Goal: Download file/media

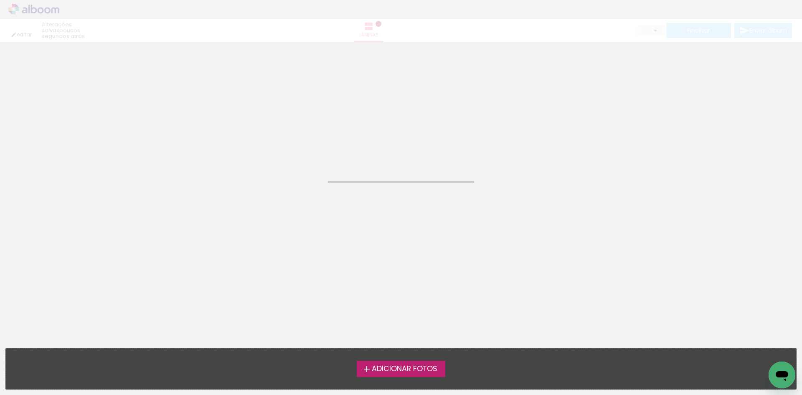
click at [405, 365] on span "Adicionar Fotos" at bounding box center [405, 369] width 66 height 8
click at [0, 0] on input "file" at bounding box center [0, 0] width 0 height 0
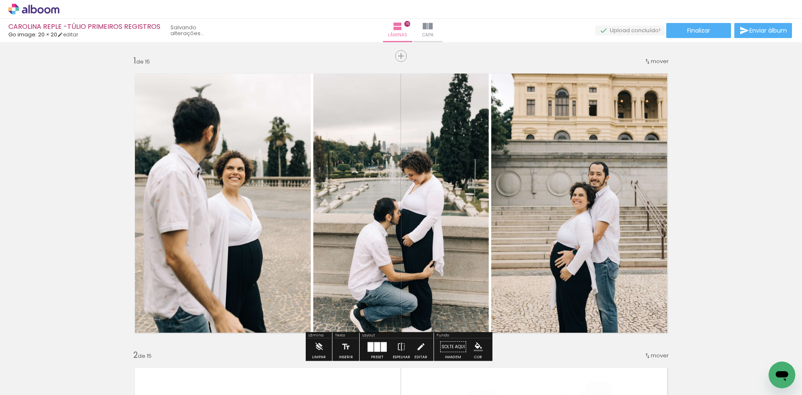
click at [0, 0] on input "Todas as fotos" at bounding box center [0, 0] width 0 height 0
click at [0, 0] on slot "Não utilizadas" at bounding box center [0, 0] width 0 height 0
type input "Não utilizadas"
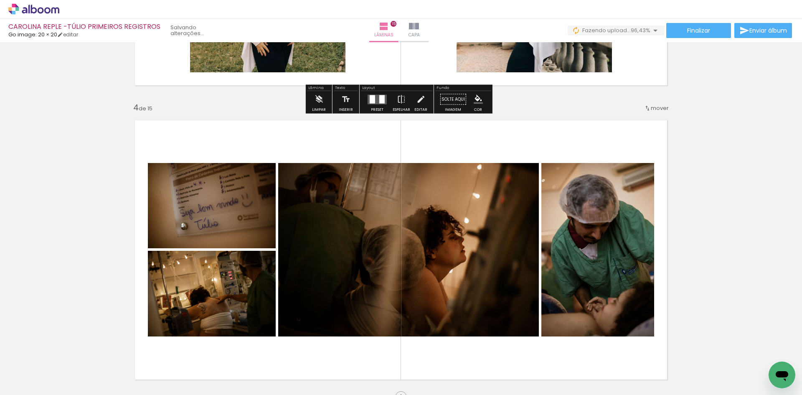
scroll to position [960, 0]
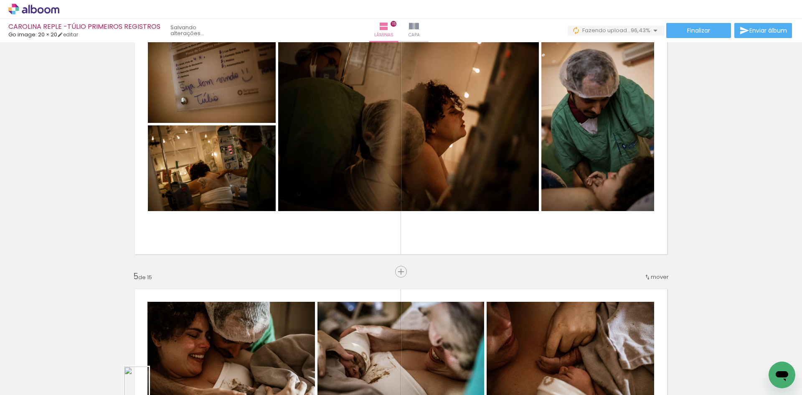
click at [141, 382] on div at bounding box center [131, 366] width 28 height 41
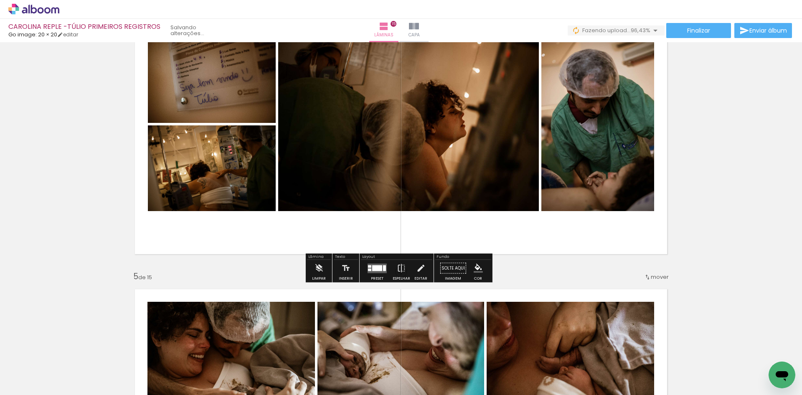
scroll to position [919, 0]
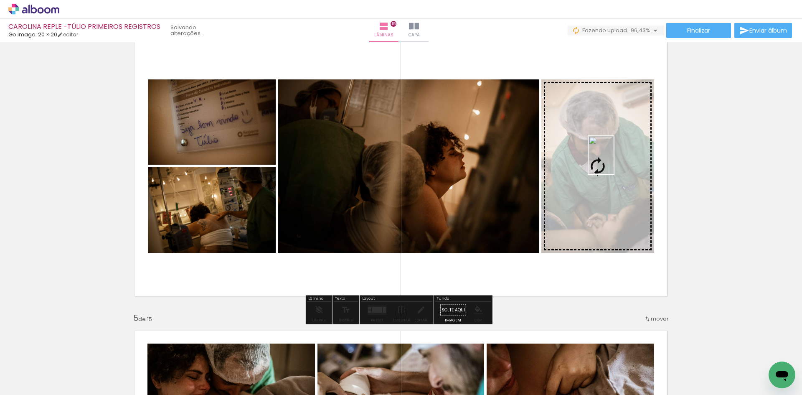
drag, startPoint x: 128, startPoint y: 375, endPoint x: 613, endPoint y: 161, distance: 530.2
click at [613, 161] on quentale-workspace at bounding box center [401, 197] width 802 height 395
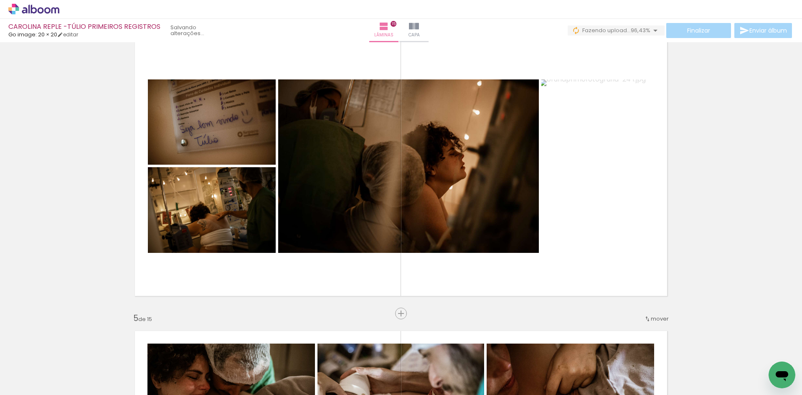
click at [69, 349] on iron-icon at bounding box center [65, 349] width 9 height 9
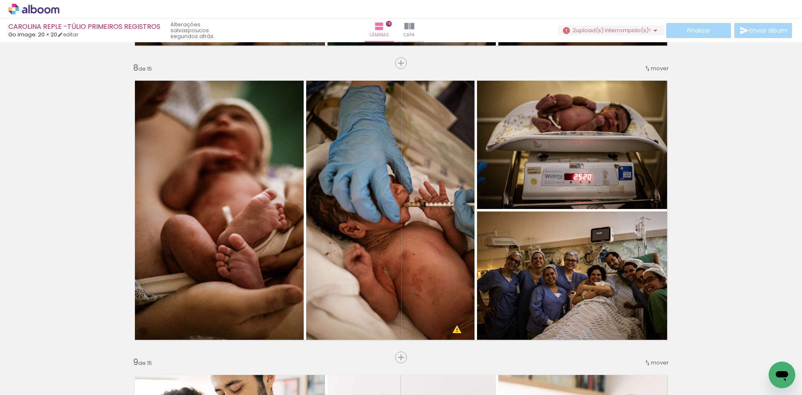
scroll to position [2062, 0]
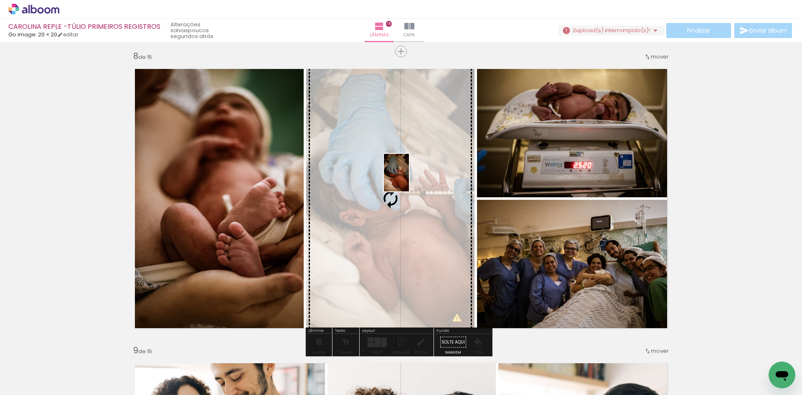
drag, startPoint x: 90, startPoint y: 363, endPoint x: 409, endPoint y: 179, distance: 368.6
click at [409, 179] on quentale-workspace at bounding box center [401, 197] width 802 height 395
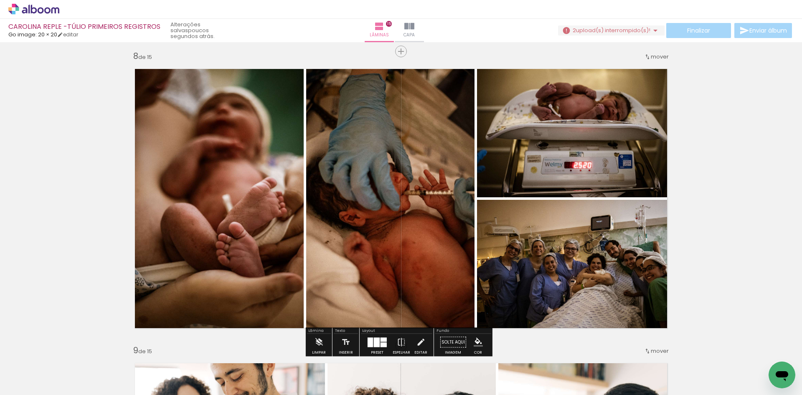
click at [65, 352] on iron-icon at bounding box center [65, 349] width 9 height 9
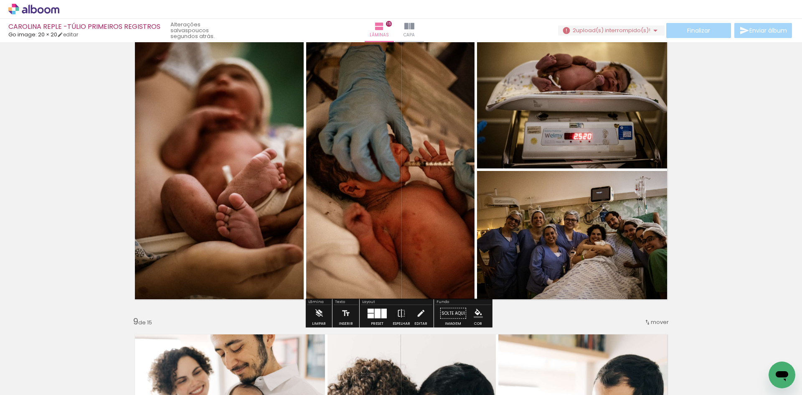
scroll to position [2104, 0]
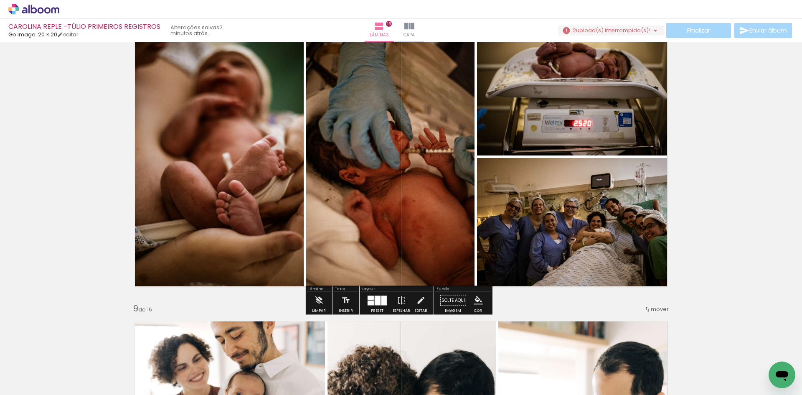
click at [24, 387] on span "Adicionar Fotos" at bounding box center [29, 389] width 25 height 9
click at [0, 0] on input "file" at bounding box center [0, 0] width 0 height 0
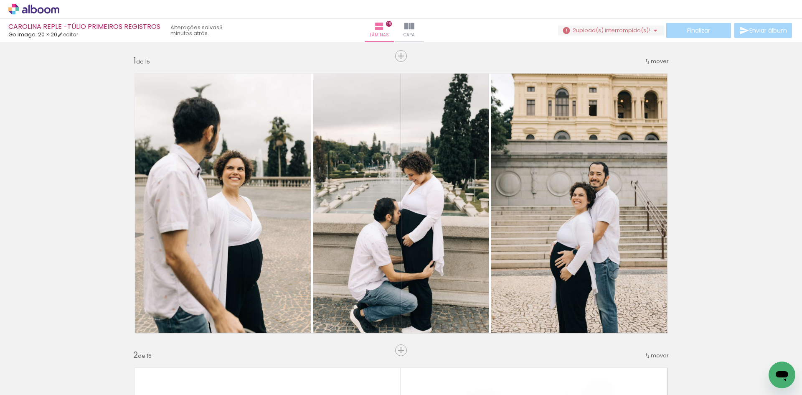
scroll to position [2104, 0]
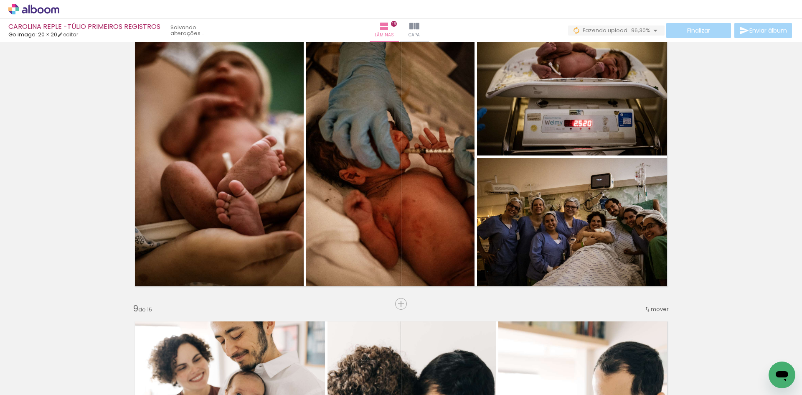
click at [18, 375] on input "Não utilizadas" at bounding box center [24, 375] width 32 height 7
click at [0, 0] on slot "Todas as fotos" at bounding box center [0, 0] width 0 height 0
type input "Todas as fotos"
click at [30, 377] on paper-button "Adicionar Fotos" at bounding box center [25, 383] width 41 height 13
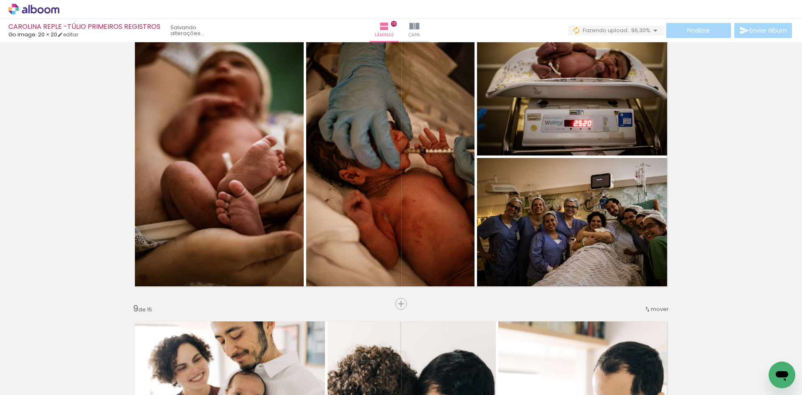
click at [0, 0] on input "file" at bounding box center [0, 0] width 0 height 0
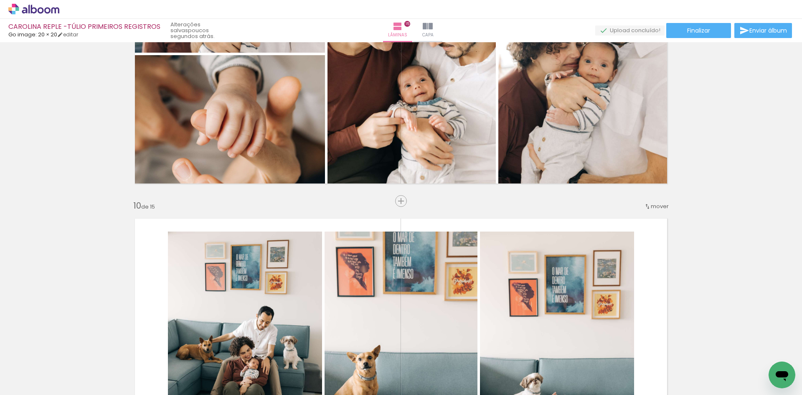
scroll to position [2522, 0]
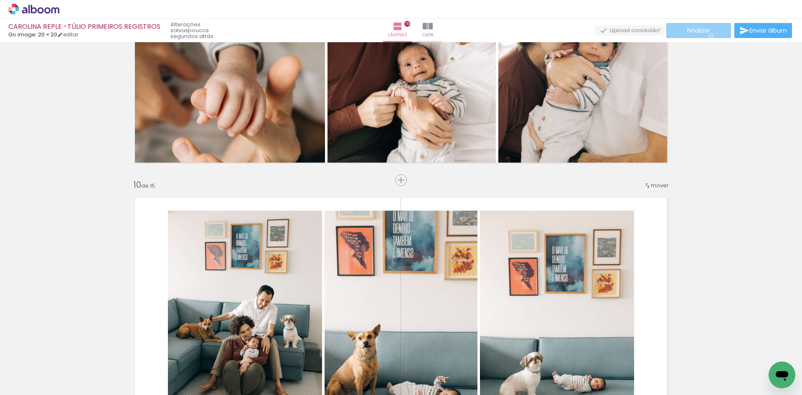
click at [708, 35] on paper-button "Finalizar" at bounding box center [698, 30] width 65 height 15
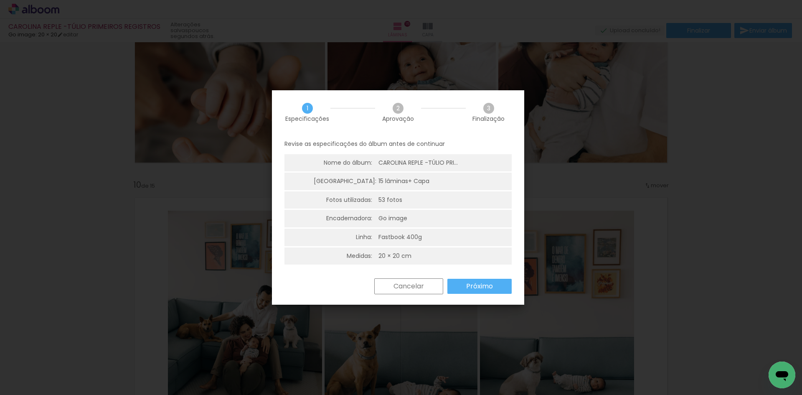
click at [0, 0] on slot "Próximo" at bounding box center [0, 0] width 0 height 0
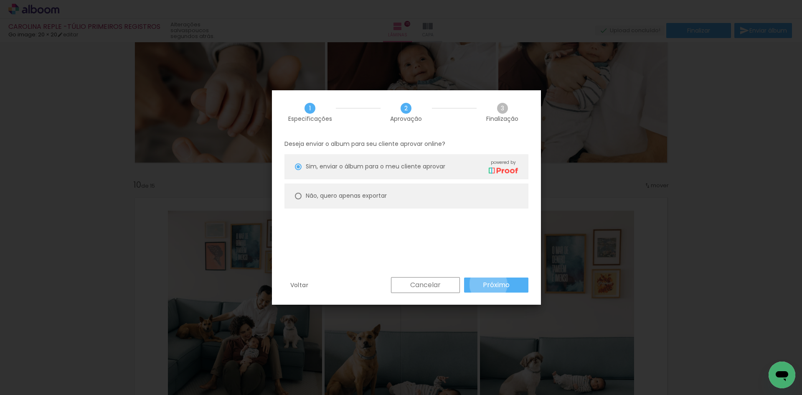
click at [0, 0] on slot "Próximo" at bounding box center [0, 0] width 0 height 0
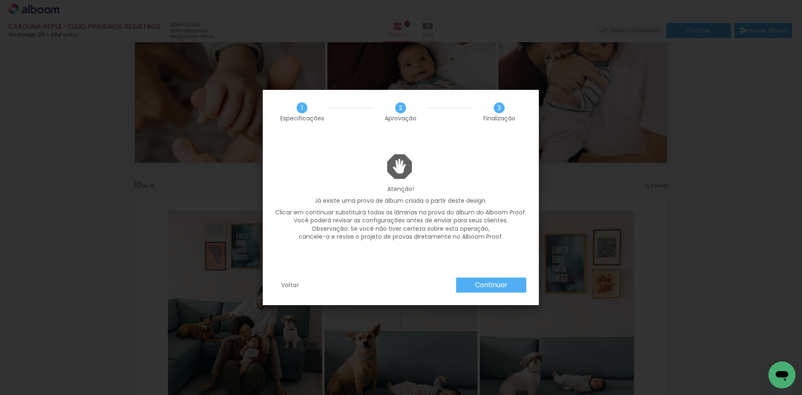
click at [0, 0] on slot "Continuar" at bounding box center [0, 0] width 0 height 0
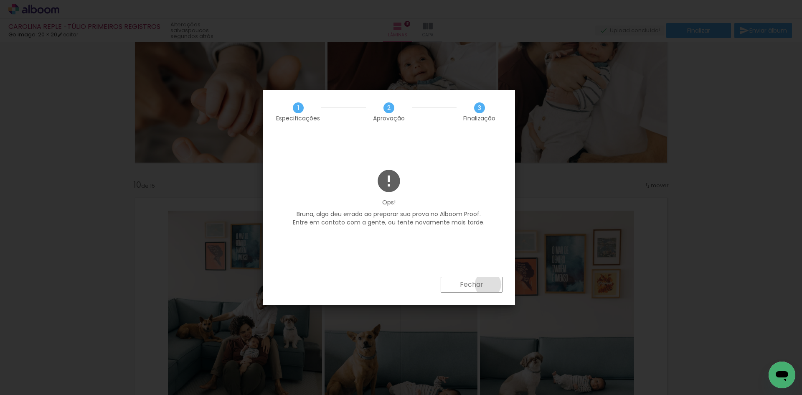
click at [488, 284] on paper-button "Fechar" at bounding box center [472, 284] width 62 height 16
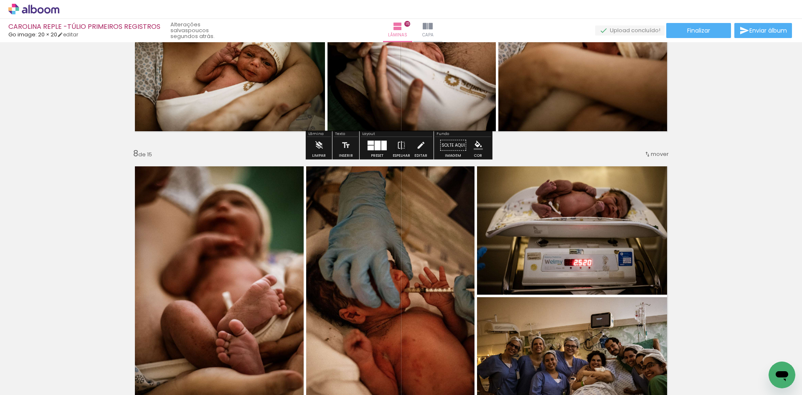
scroll to position [1979, 0]
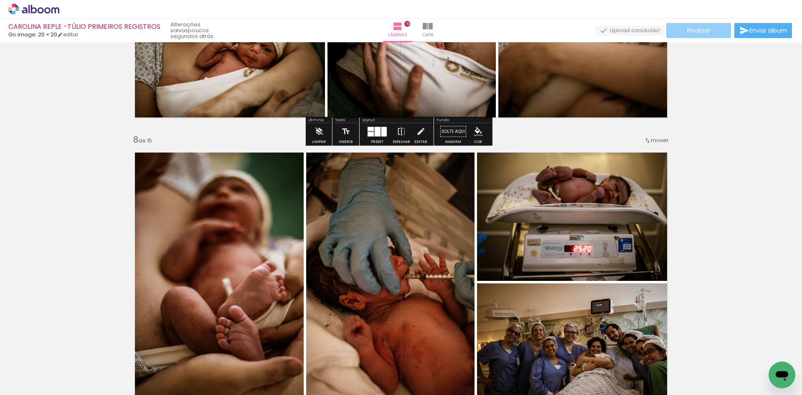
click at [713, 31] on paper-button "Finalizar" at bounding box center [698, 30] width 65 height 15
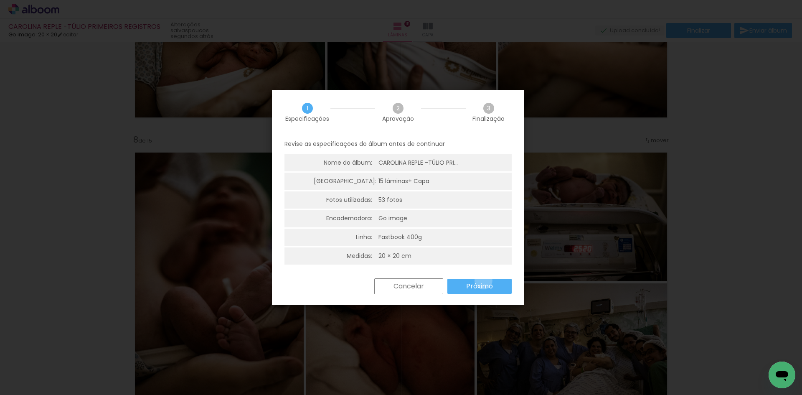
click at [483, 280] on paper-button "Próximo" at bounding box center [479, 286] width 64 height 15
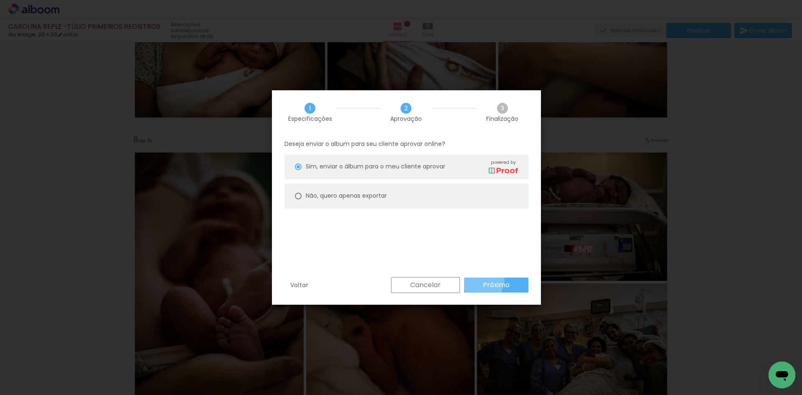
click at [0, 0] on slot "Próximo" at bounding box center [0, 0] width 0 height 0
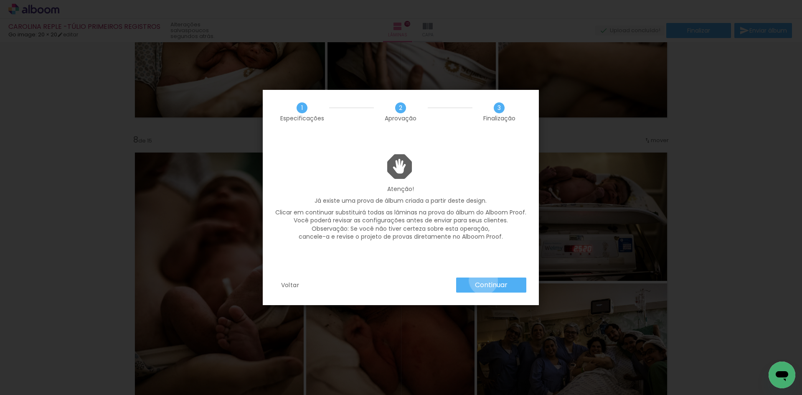
click at [0, 0] on slot "Continuar" at bounding box center [0, 0] width 0 height 0
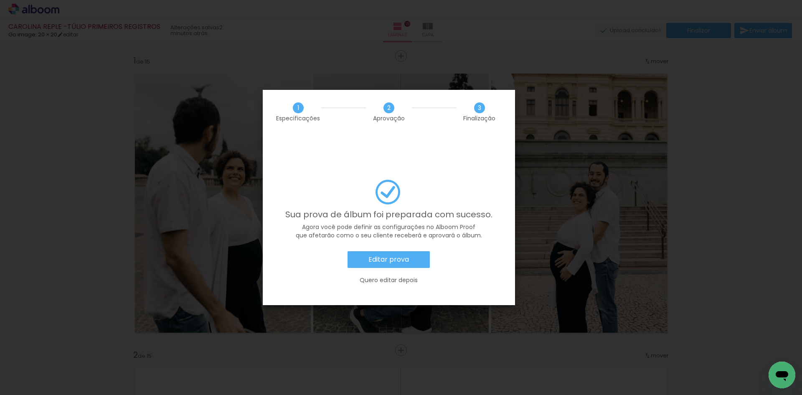
scroll to position [1979, 0]
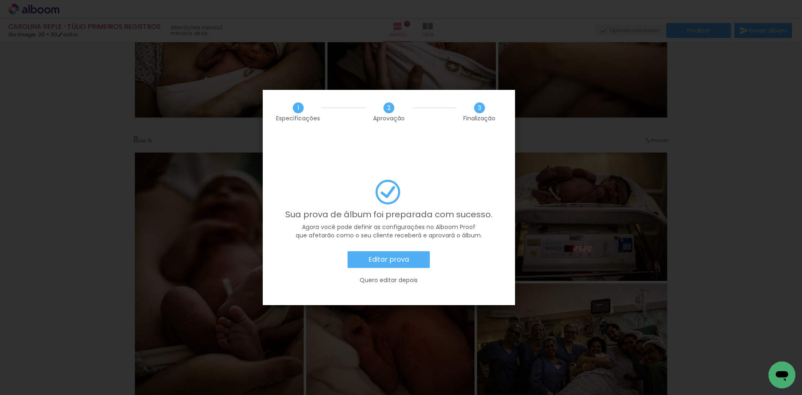
click at [0, 0] on slot "Editar prova" at bounding box center [0, 0] width 0 height 0
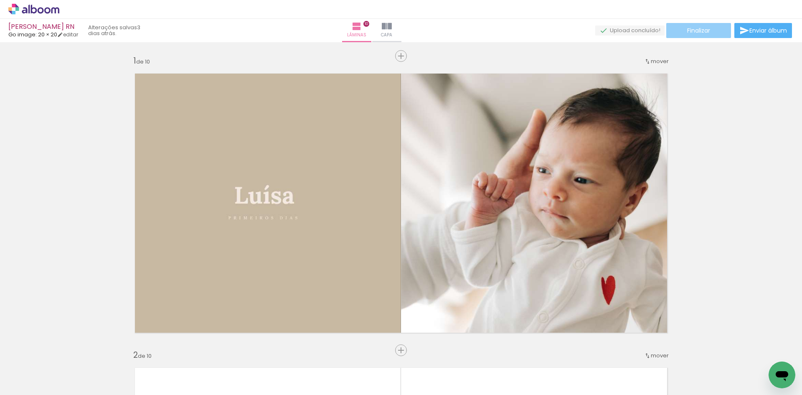
click at [702, 33] on span "Finalizar" at bounding box center [698, 31] width 23 height 6
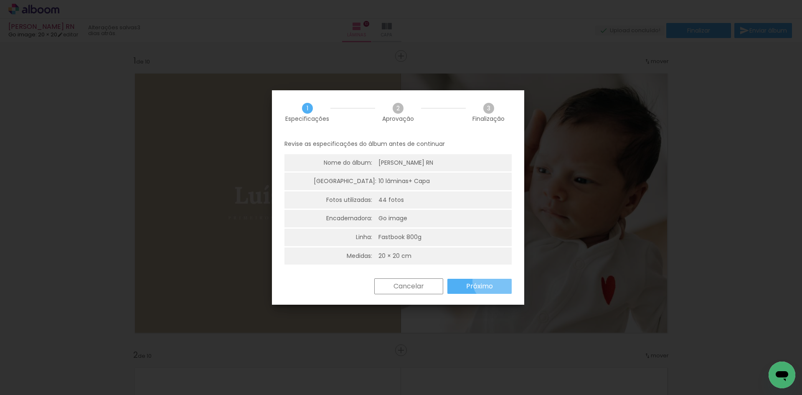
click at [494, 281] on paper-button "Próximo" at bounding box center [479, 286] width 64 height 15
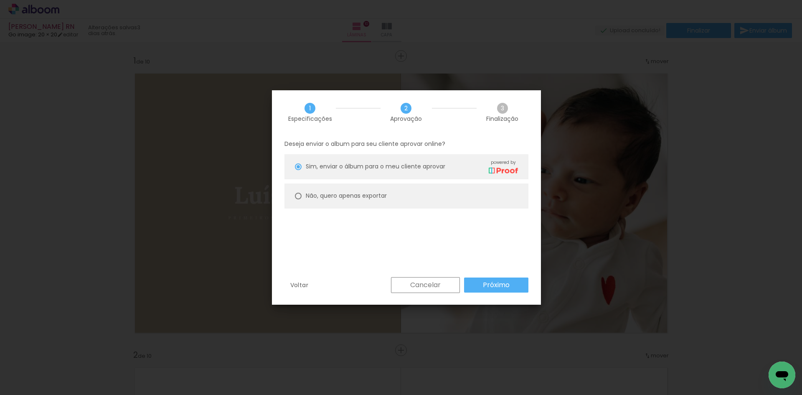
click at [413, 190] on paper-radio-button "Não, quero apenas exportar" at bounding box center [406, 195] width 244 height 25
type paper-radio-button "on"
click at [0, 0] on slot "Próximo" at bounding box center [0, 0] width 0 height 0
type input "Alta, 300 DPI"
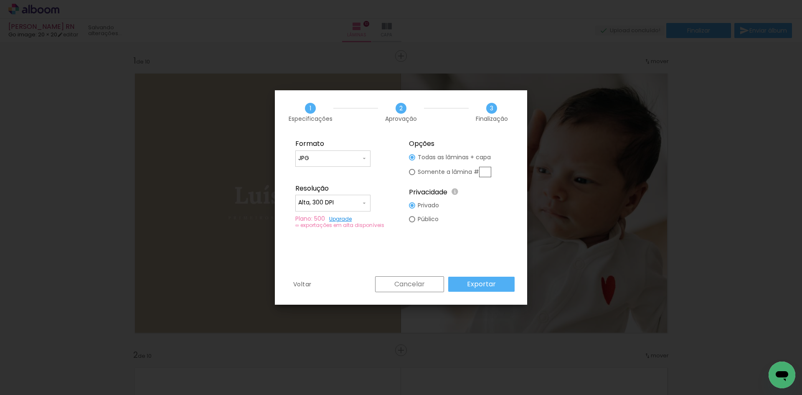
click at [504, 285] on paper-button "Exportar" at bounding box center [481, 283] width 66 height 15
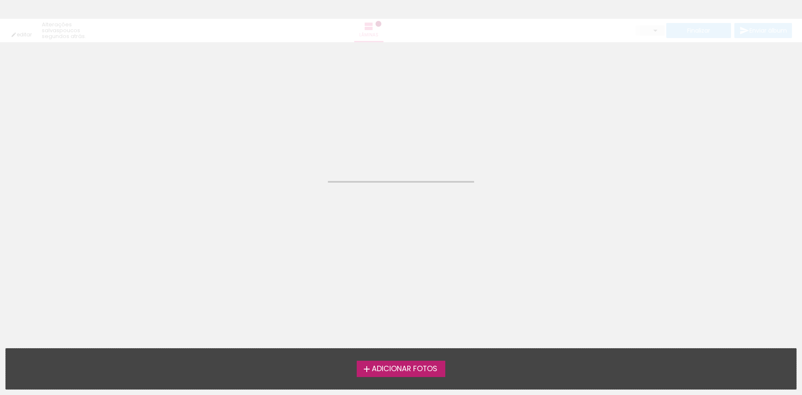
type input "Todas as fotos"
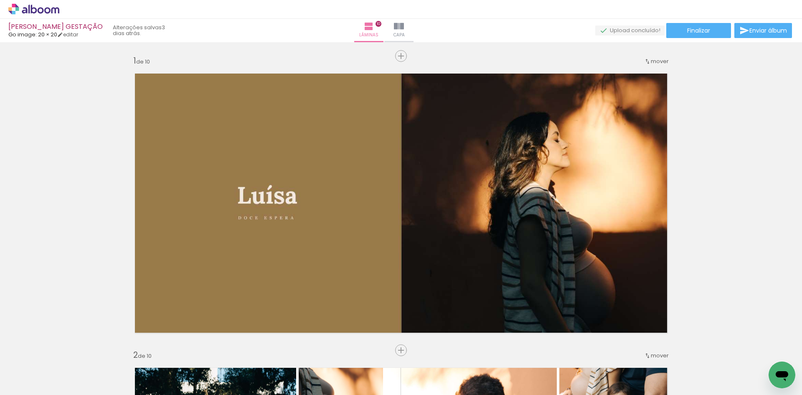
click at [700, 23] on div "[PERSON_NAME] GESTAÇÃO Go image: 20 × 20 editar 3 dias atrás. Lâminas 10 Capa F…" at bounding box center [401, 21] width 802 height 42
click at [702, 31] on span "Finalizar" at bounding box center [698, 31] width 23 height 6
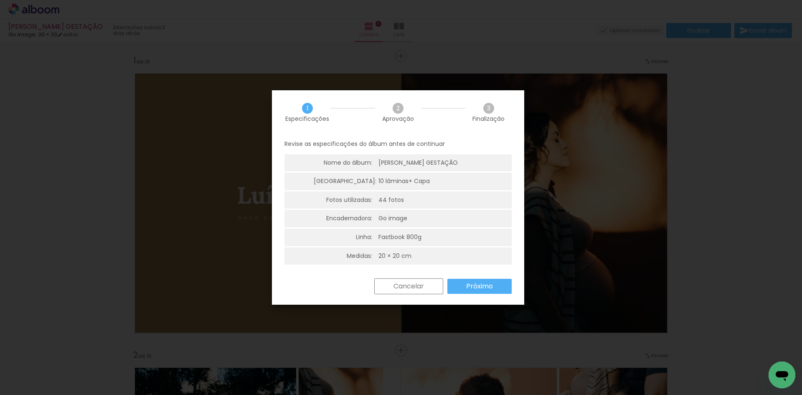
click at [0, 0] on slot "Próximo" at bounding box center [0, 0] width 0 height 0
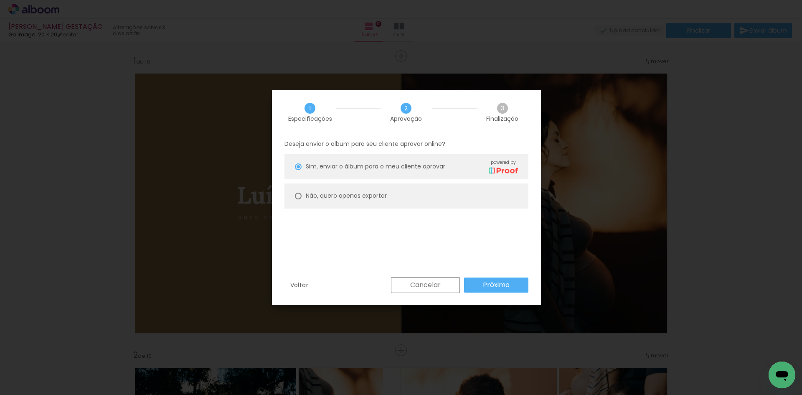
click at [408, 189] on paper-radio-button "Não, quero apenas exportar" at bounding box center [406, 195] width 244 height 25
type paper-radio-button "on"
click at [0, 0] on slot "Próximo" at bounding box center [0, 0] width 0 height 0
type input "Alta, 300 DPI"
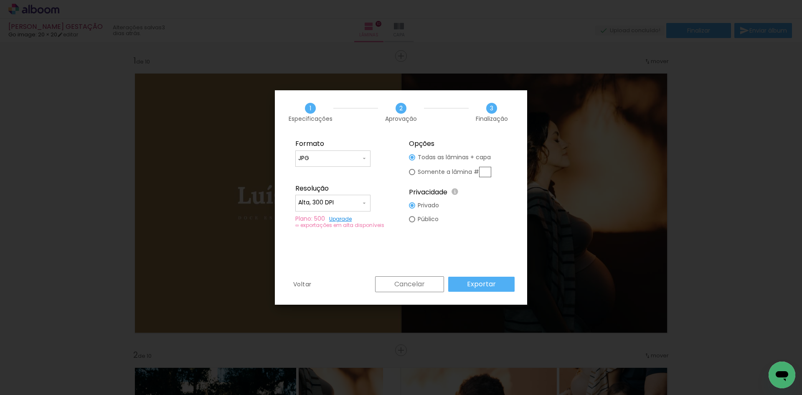
click at [0, 0] on paper-button "Exportar" at bounding box center [0, 0] width 0 height 0
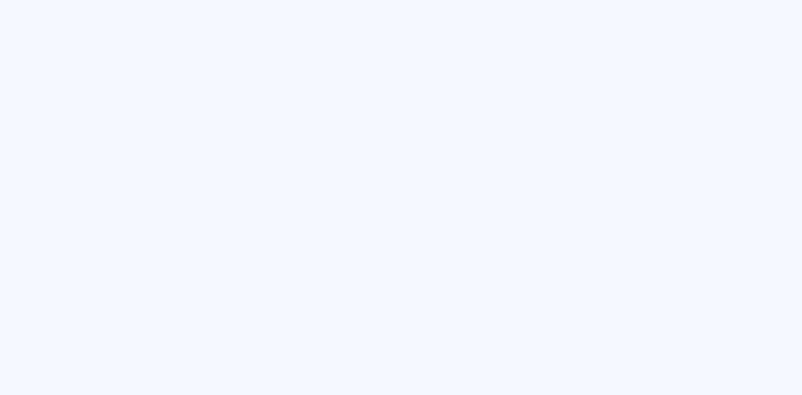
type input "Todas as fotos"
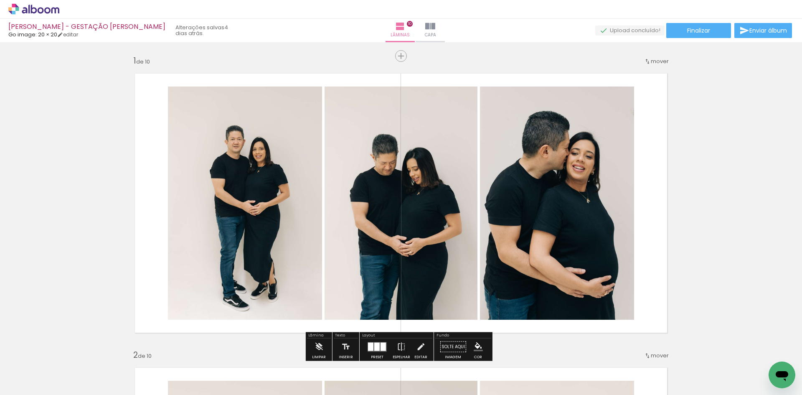
click at [703, 38] on div "MARIANA IWATANI - GESTAÇÃO BEATRIZ Go image: 20 × 20 editar 4 dias atrás. Lâmin…" at bounding box center [401, 21] width 802 height 42
click at [701, 30] on span "Finalizar" at bounding box center [698, 31] width 23 height 6
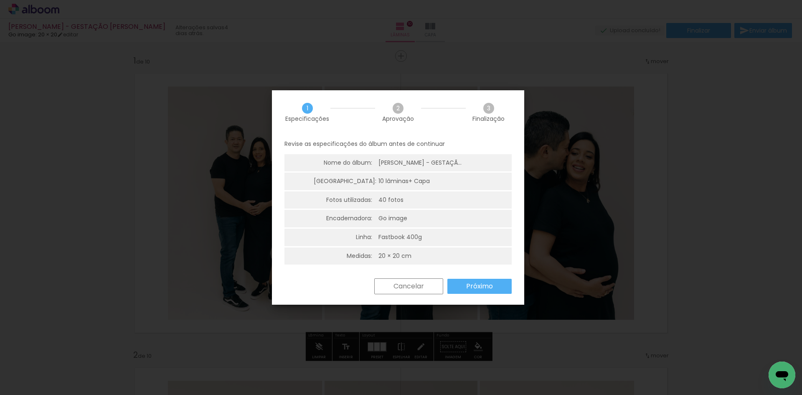
click at [0, 0] on slot "Próximo" at bounding box center [0, 0] width 0 height 0
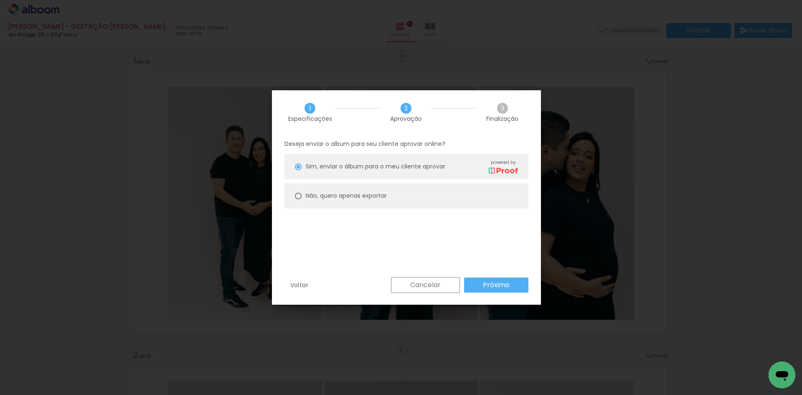
click at [418, 198] on paper-radio-button "Não, quero apenas exportar" at bounding box center [406, 195] width 244 height 25
type paper-radio-button "on"
click at [0, 0] on slot "Próximo" at bounding box center [0, 0] width 0 height 0
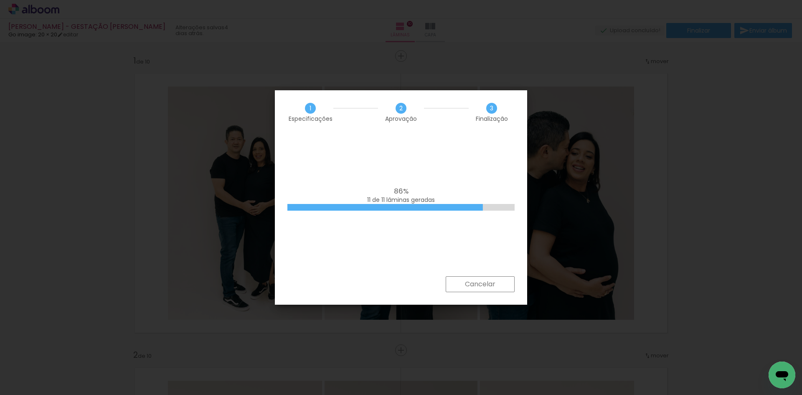
click at [489, 296] on div "Cancelar" at bounding box center [401, 290] width 252 height 28
click at [0, 0] on slot "Cancelar" at bounding box center [0, 0] width 0 height 0
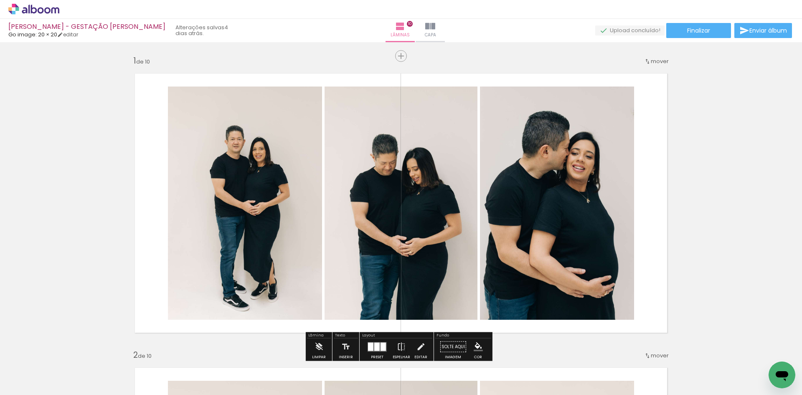
click at [699, 23] on div "MARIANA IWATANI - GESTAÇÃO BEATRIZ Go image: 20 × 20 editar 4 dias atrás. Lâmin…" at bounding box center [401, 21] width 802 height 42
click at [697, 35] on paper-button "Finalizar" at bounding box center [698, 30] width 65 height 15
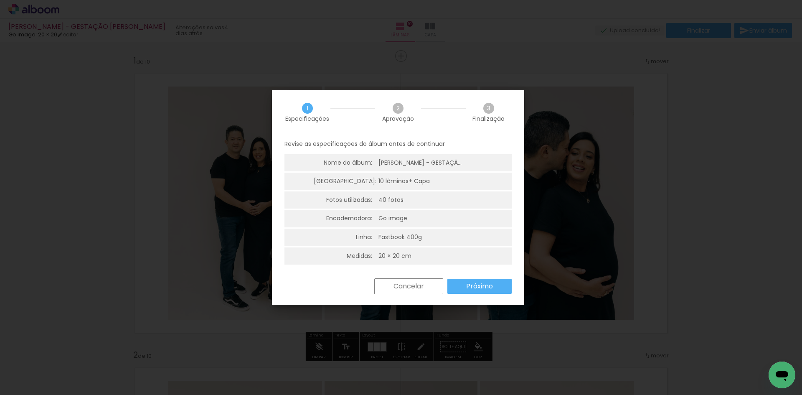
click at [0, 0] on slot "Próximo" at bounding box center [0, 0] width 0 height 0
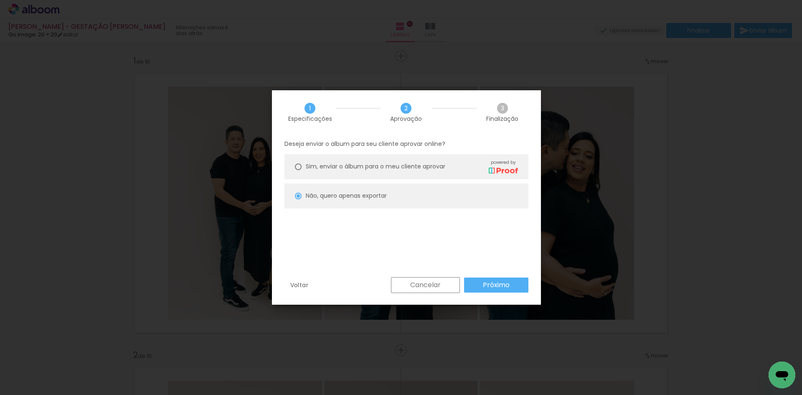
click at [482, 275] on div "Deseja enviar o album para seu cliente aprovar online? Sim, enviar o álbum para…" at bounding box center [406, 205] width 269 height 143
click at [489, 278] on paper-button "Próximo" at bounding box center [496, 284] width 64 height 15
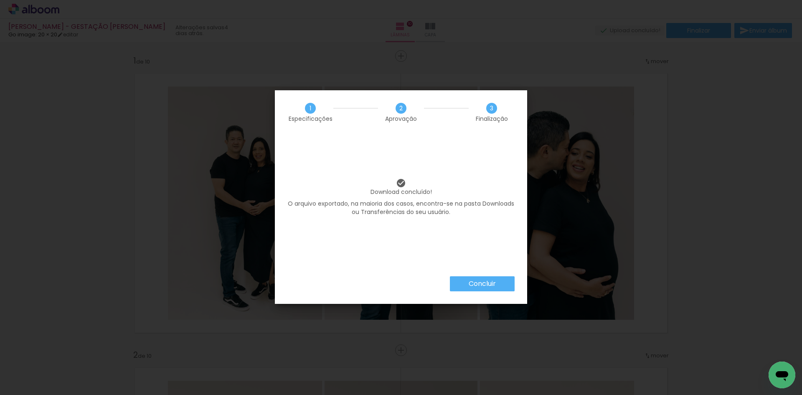
click at [489, 278] on paper-button "Concluir" at bounding box center [482, 283] width 65 height 15
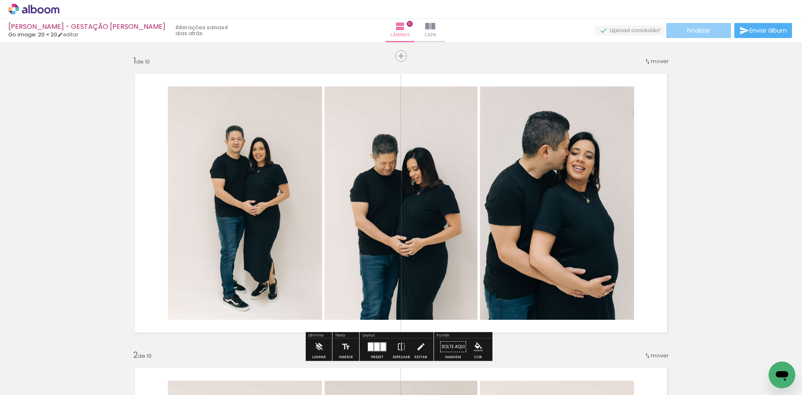
click at [697, 33] on span "Finalizar" at bounding box center [698, 31] width 23 height 6
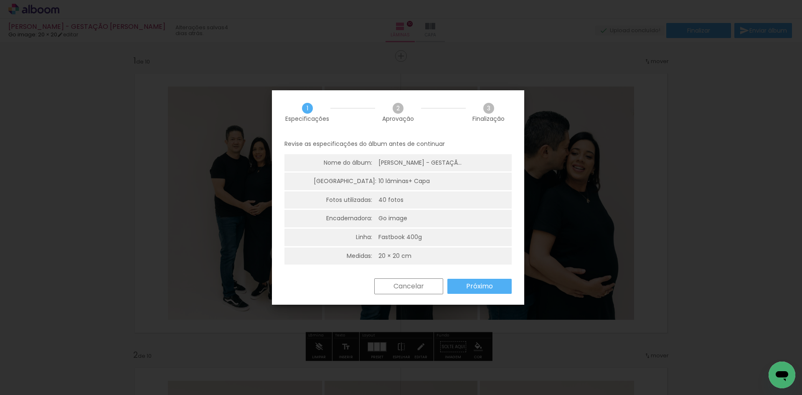
click at [493, 286] on paper-button "Próximo" at bounding box center [479, 286] width 64 height 15
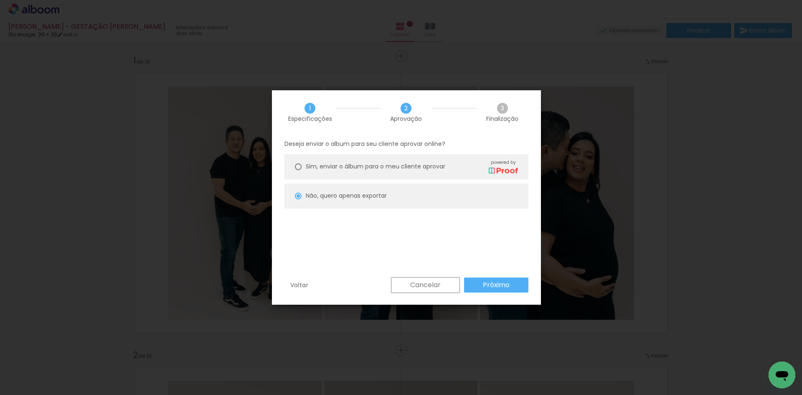
click at [0, 0] on slot "Próximo" at bounding box center [0, 0] width 0 height 0
type input "Alta, 300 DPI"
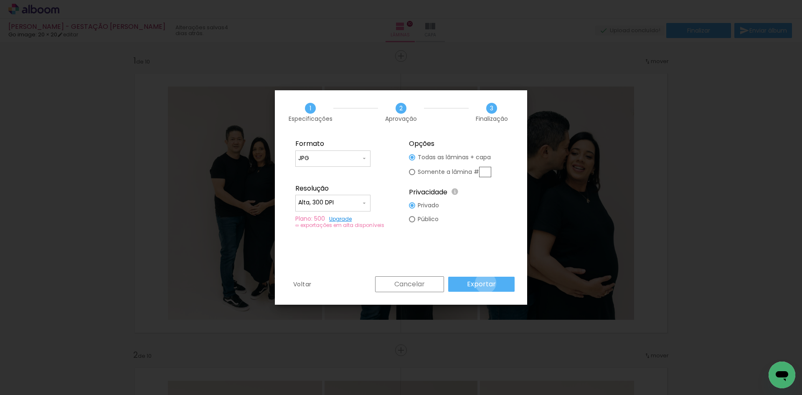
click at [0, 0] on slot "Exportar" at bounding box center [0, 0] width 0 height 0
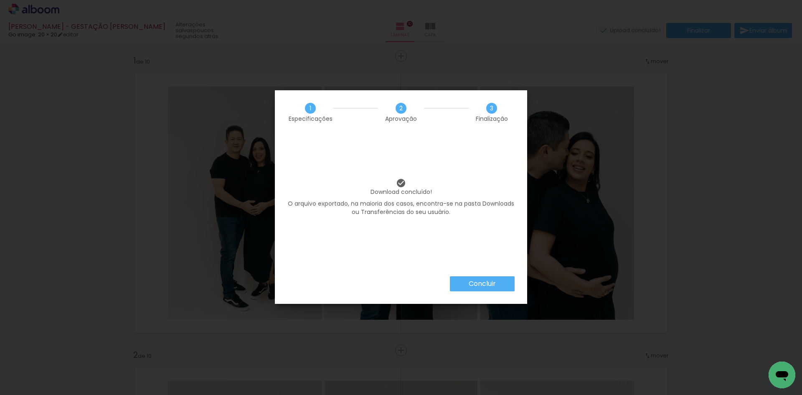
click at [0, 0] on slot "Concluir" at bounding box center [0, 0] width 0 height 0
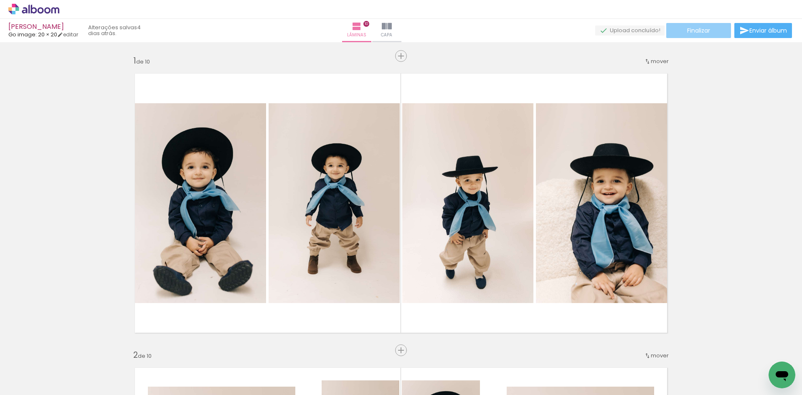
click at [692, 29] on span "Finalizar" at bounding box center [698, 31] width 23 height 6
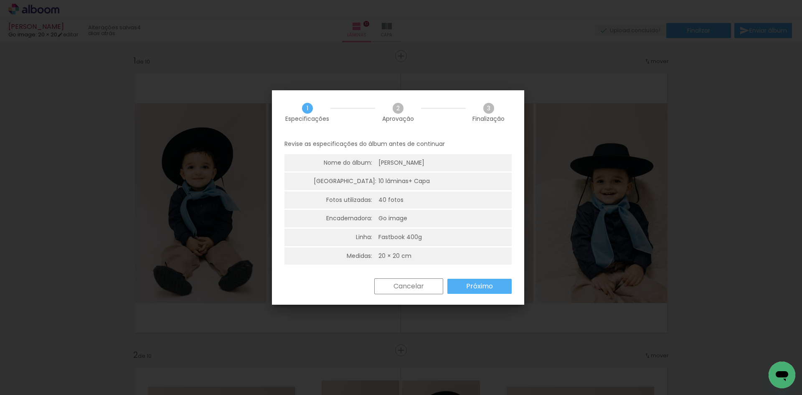
click at [494, 285] on paper-button "Próximo" at bounding box center [479, 286] width 64 height 15
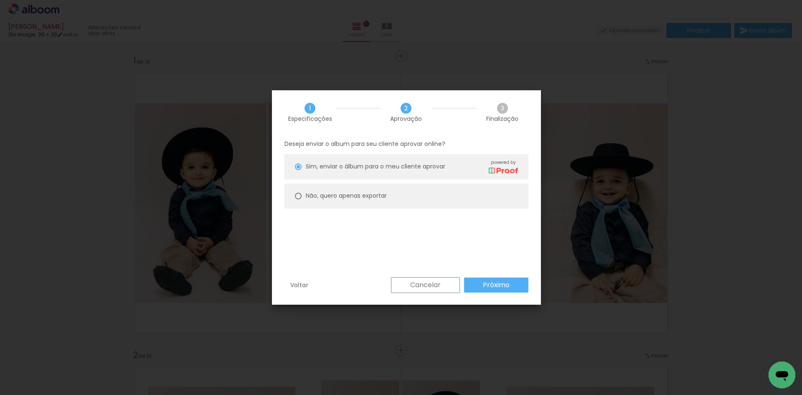
click at [451, 203] on paper-radio-button "Não, quero apenas exportar" at bounding box center [406, 195] width 244 height 25
type paper-radio-button "on"
click at [452, 195] on paper-radio-button "Não, quero apenas exportar" at bounding box center [406, 195] width 244 height 25
click at [498, 293] on div "Voltar Cancelar Próximo" at bounding box center [406, 291] width 269 height 28
click at [0, 0] on slot "Próximo" at bounding box center [0, 0] width 0 height 0
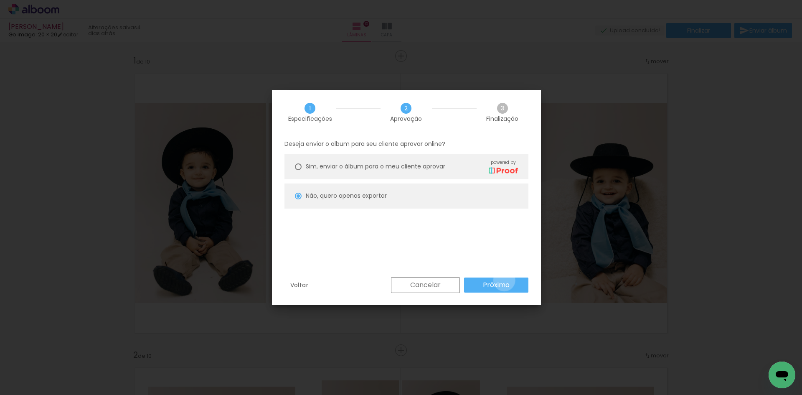
type input "Alta, 300 DPI"
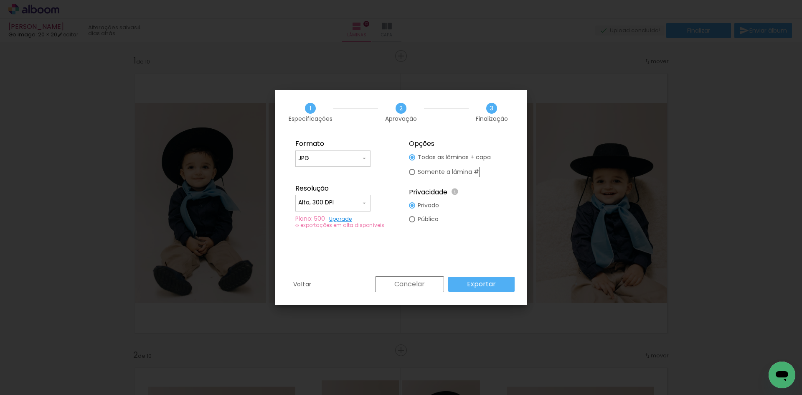
click at [0, 0] on slot "Exportar" at bounding box center [0, 0] width 0 height 0
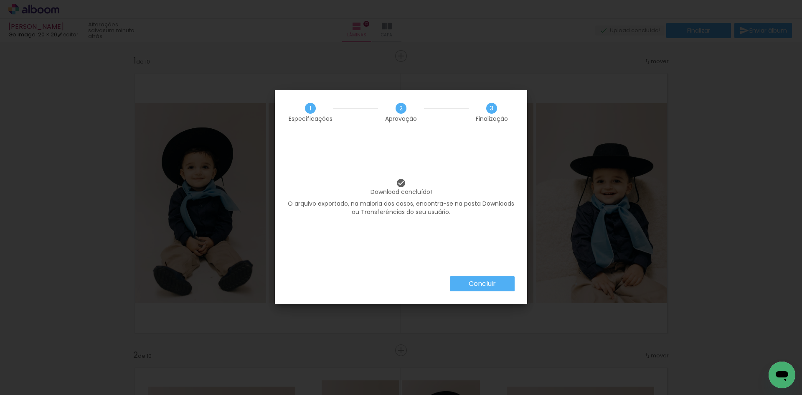
click at [0, 0] on slot "Concluir" at bounding box center [0, 0] width 0 height 0
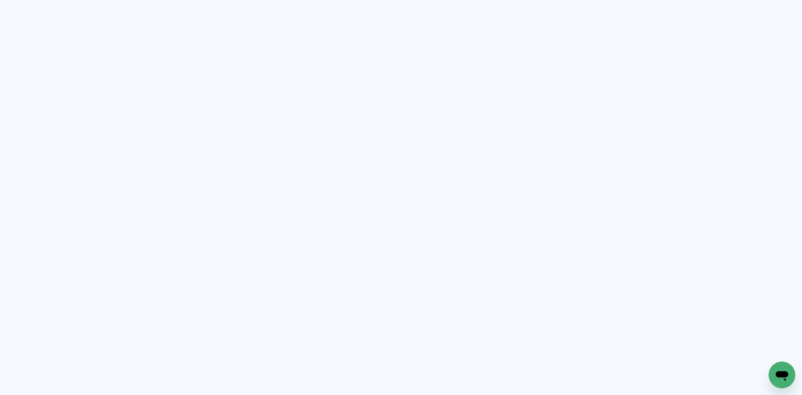
type input "Todas as fotos"
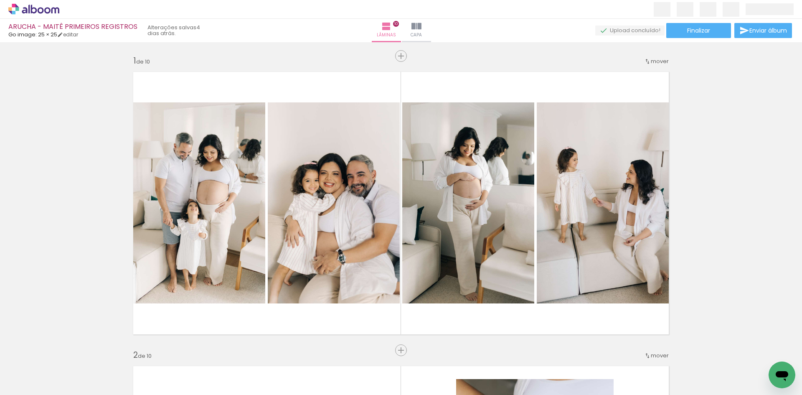
click at [690, 33] on span "Finalizar" at bounding box center [698, 31] width 23 height 6
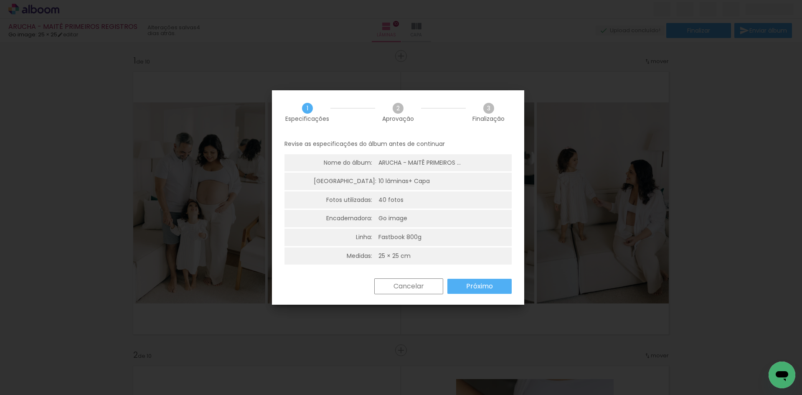
click at [0, 0] on slot "Próximo" at bounding box center [0, 0] width 0 height 0
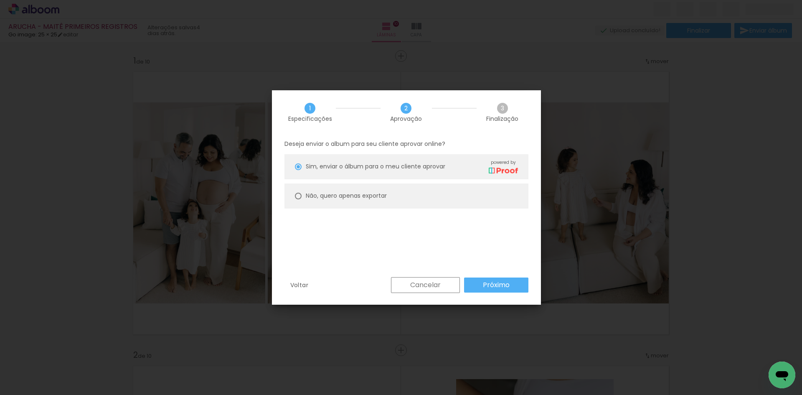
click at [395, 190] on paper-radio-button "Não, quero apenas exportar" at bounding box center [406, 195] width 244 height 25
type paper-radio-button "on"
click at [0, 0] on slot "Próximo" at bounding box center [0, 0] width 0 height 0
type input "Alta, 300 DPI"
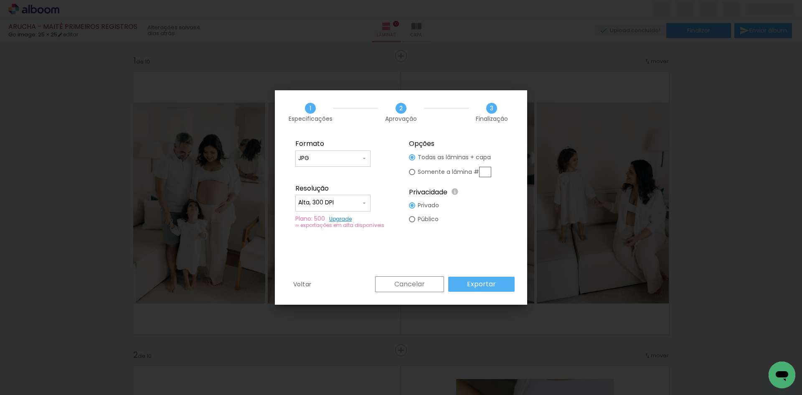
click at [503, 282] on paper-button "Exportar" at bounding box center [481, 283] width 66 height 15
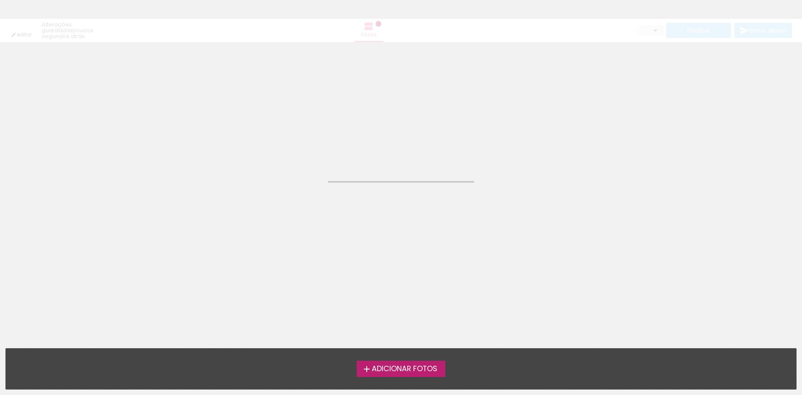
type input "Todas as fotos"
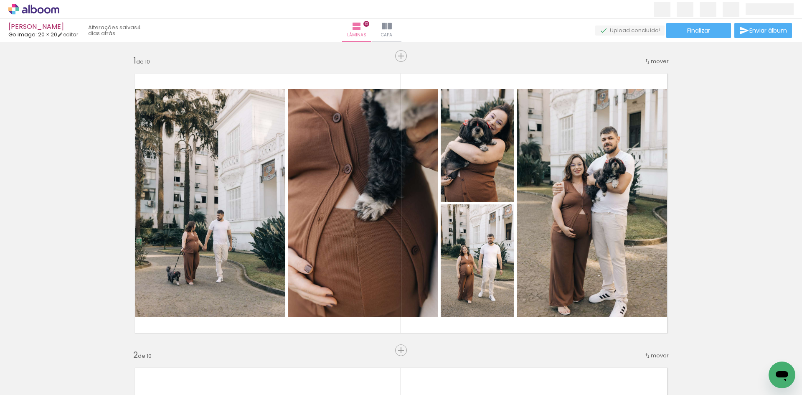
click at [692, 33] on span "Finalizar" at bounding box center [698, 31] width 23 height 6
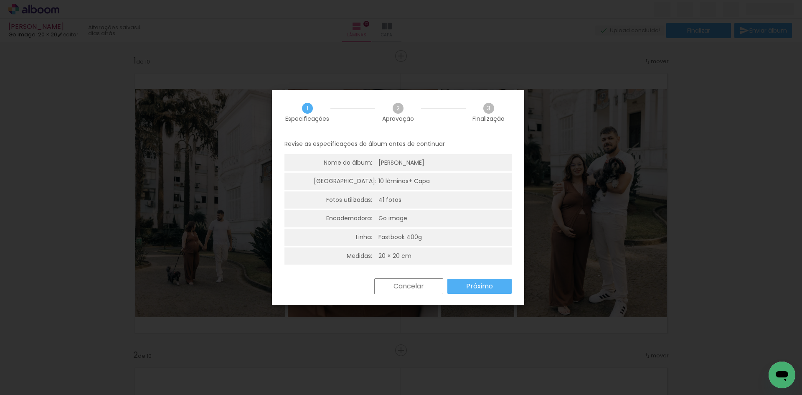
click at [496, 283] on paper-button "Próximo" at bounding box center [479, 286] width 64 height 15
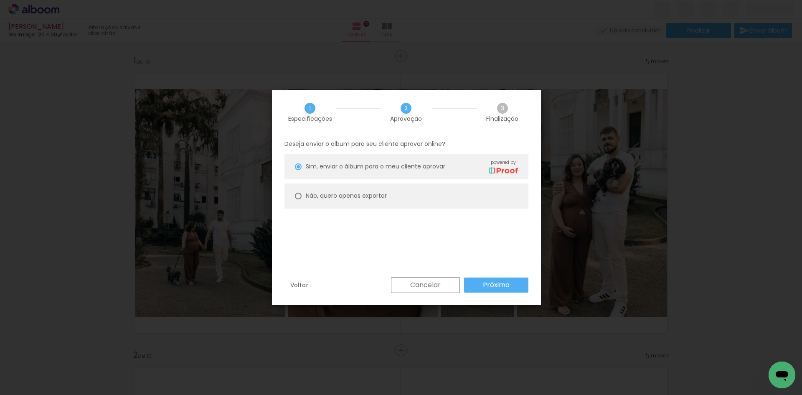
click at [413, 194] on paper-radio-button "Não, quero apenas exportar" at bounding box center [406, 195] width 244 height 25
type paper-radio-button "on"
click at [0, 0] on slot "Próximo" at bounding box center [0, 0] width 0 height 0
type input "Alta, 300 DPI"
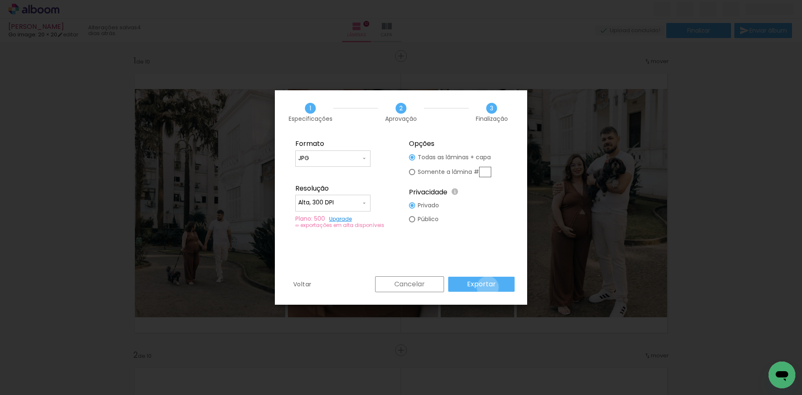
click at [0, 0] on slot "Exportar" at bounding box center [0, 0] width 0 height 0
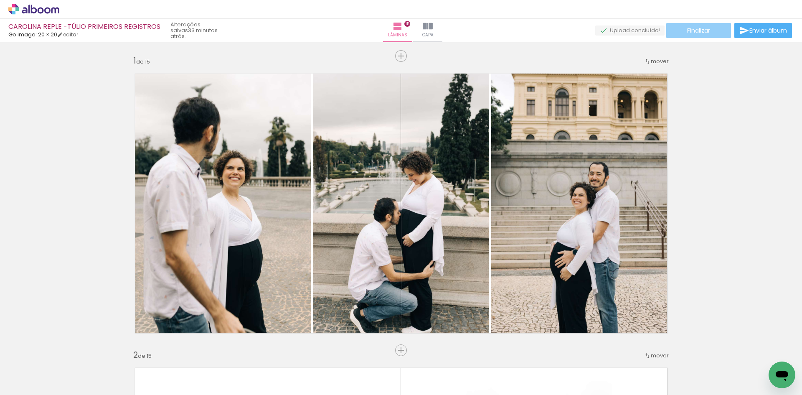
click at [699, 30] on span "Finalizar" at bounding box center [698, 31] width 23 height 6
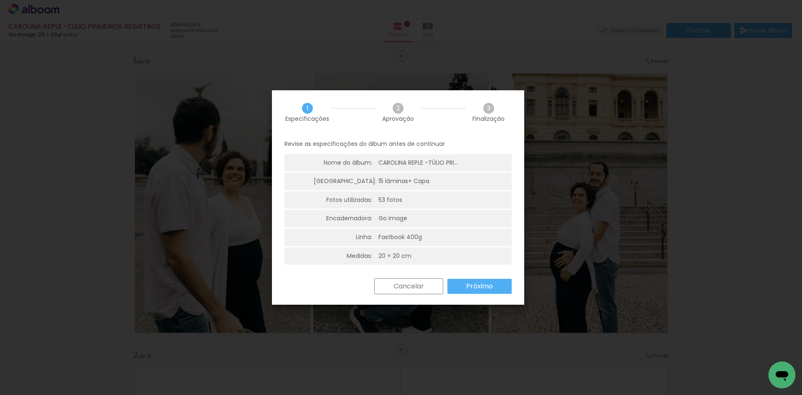
click at [0, 0] on slot "Próximo" at bounding box center [0, 0] width 0 height 0
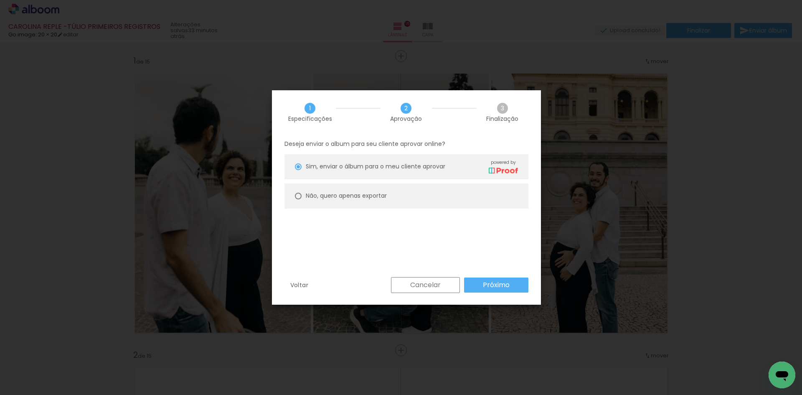
click at [411, 192] on paper-radio-button "Não, quero apenas exportar" at bounding box center [406, 195] width 244 height 25
type paper-radio-button "on"
click at [0, 0] on slot "Próximo" at bounding box center [0, 0] width 0 height 0
type input "Alta, 300 DPI"
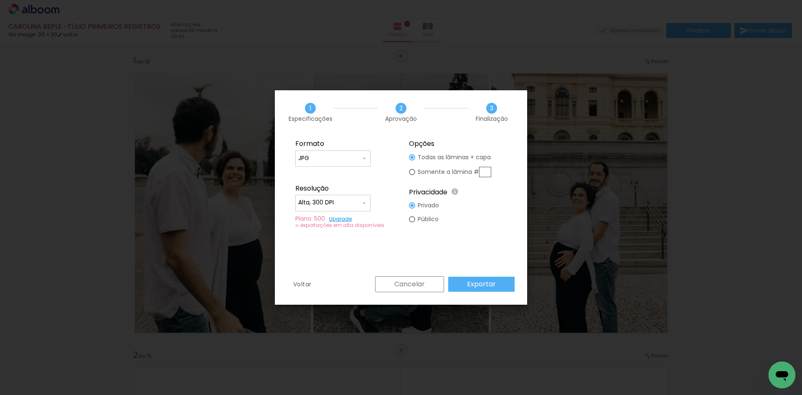
click at [0, 0] on paper-button "Exportar" at bounding box center [0, 0] width 0 height 0
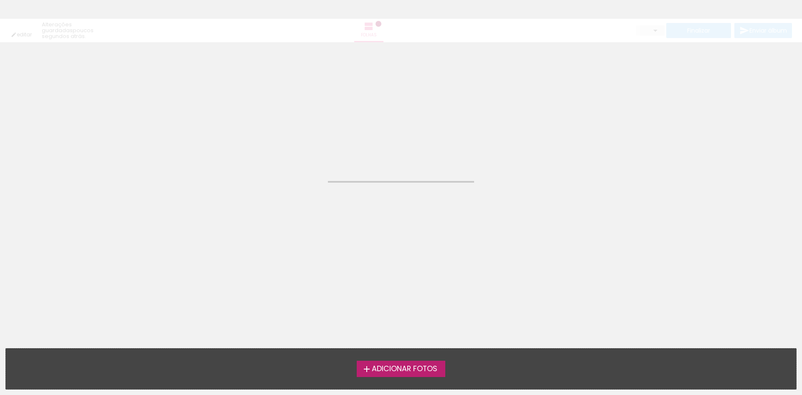
type input "Todas as fotos"
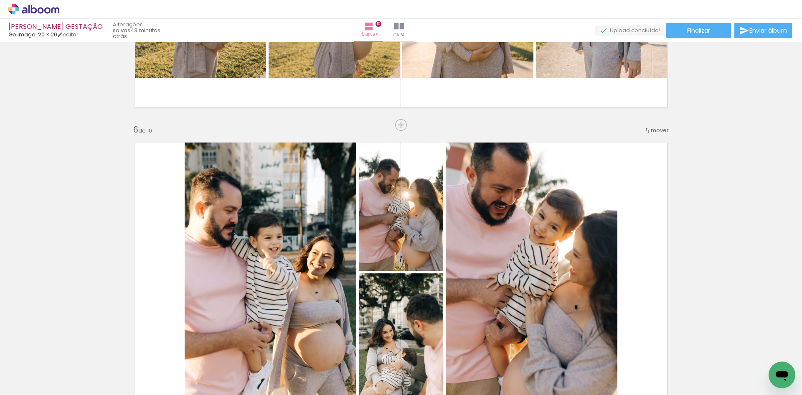
scroll to position [1491, 0]
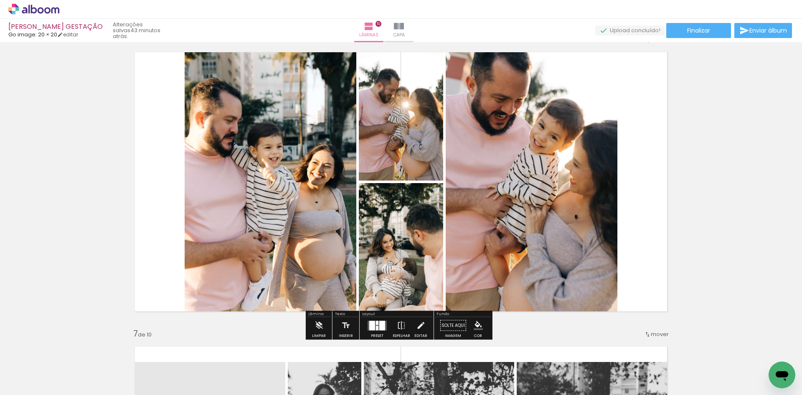
click at [380, 321] on div at bounding box center [382, 325] width 6 height 10
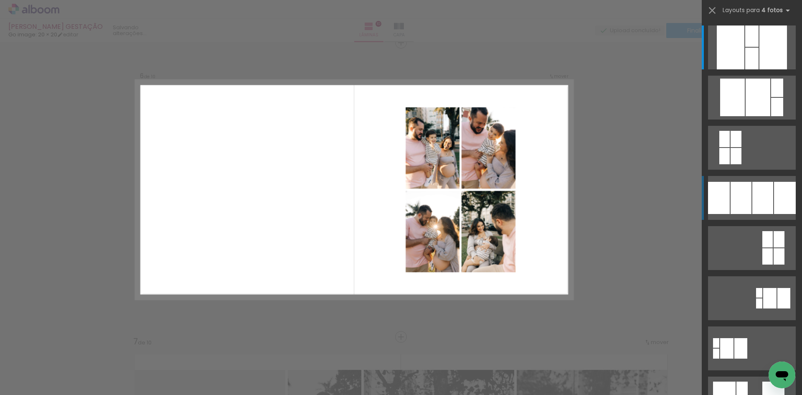
scroll to position [1481, 0]
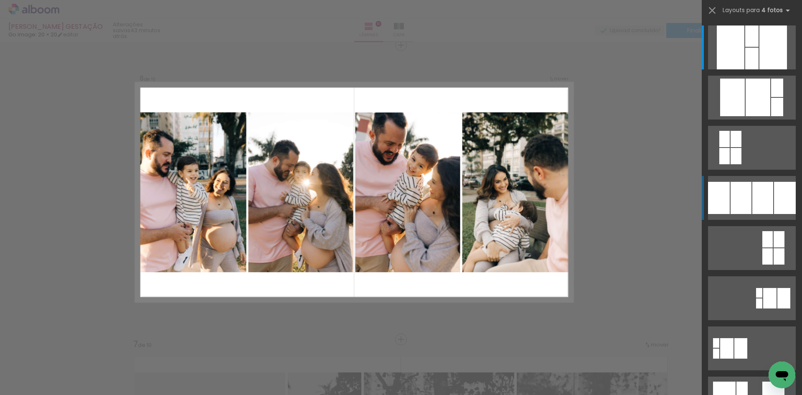
click at [756, 193] on div at bounding box center [762, 198] width 21 height 32
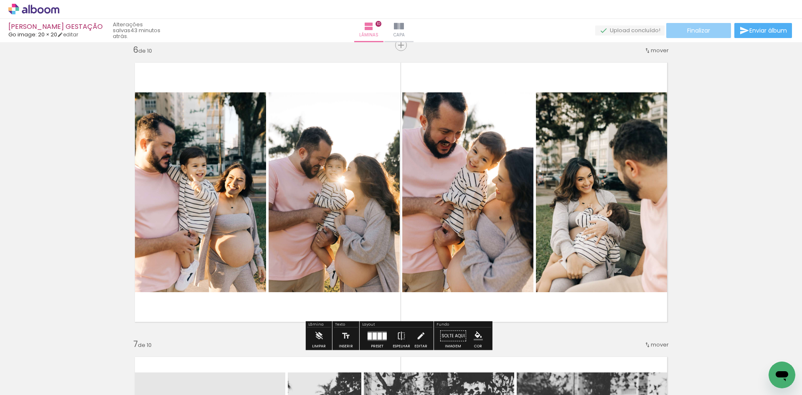
click at [699, 31] on span "Finalizar" at bounding box center [698, 31] width 23 height 6
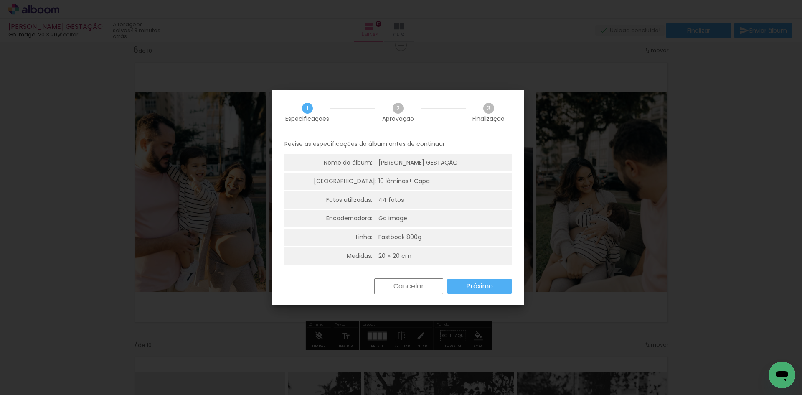
click at [0, 0] on slot "Próximo" at bounding box center [0, 0] width 0 height 0
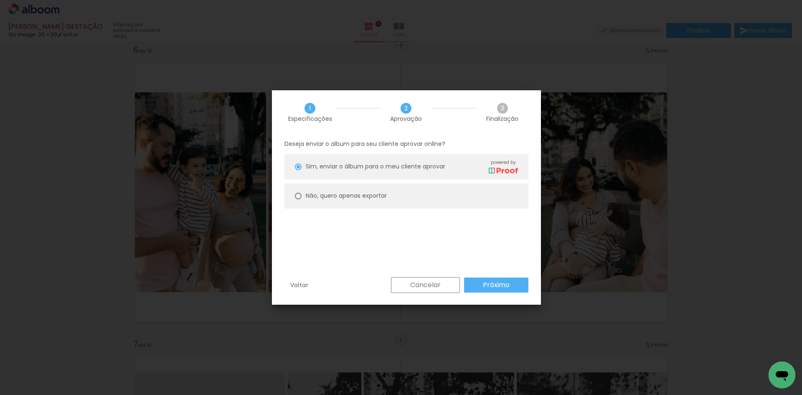
click at [397, 194] on paper-radio-button "Não, quero apenas exportar" at bounding box center [406, 195] width 244 height 25
type paper-radio-button "on"
click at [0, 0] on slot "Próximo" at bounding box center [0, 0] width 0 height 0
type input "Alta, 300 DPI"
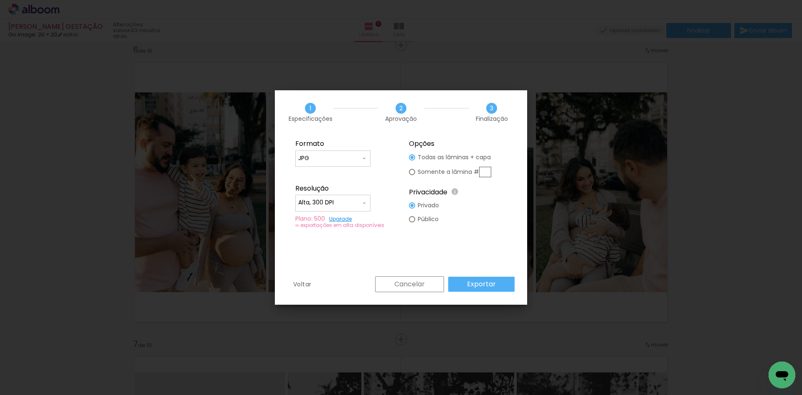
type paper-radio-button "on"
type input "6"
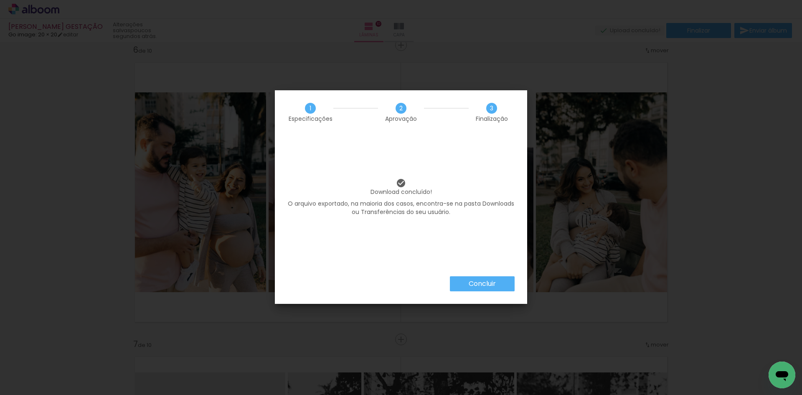
click at [0, 0] on slot "Concluir" at bounding box center [0, 0] width 0 height 0
